Goal: Unclear

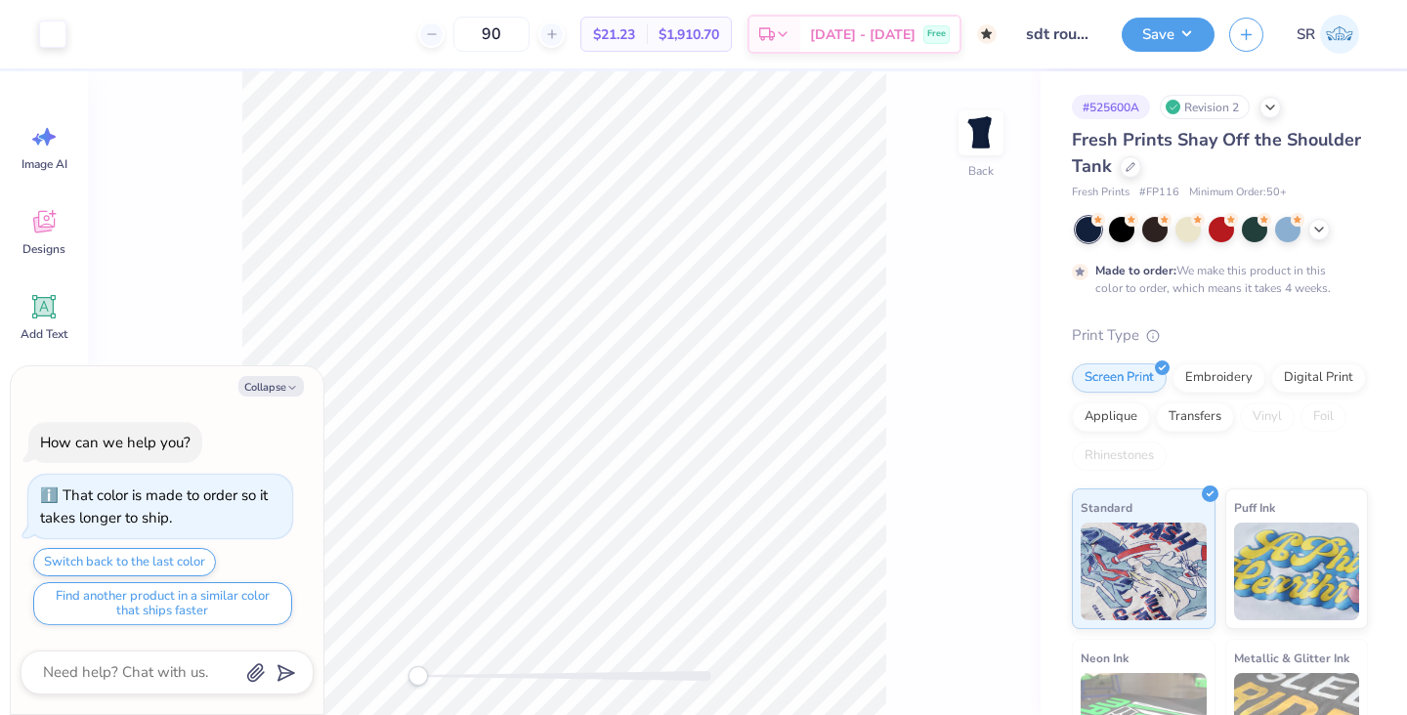
type textarea "x"
